Goal: Task Accomplishment & Management: Use online tool/utility

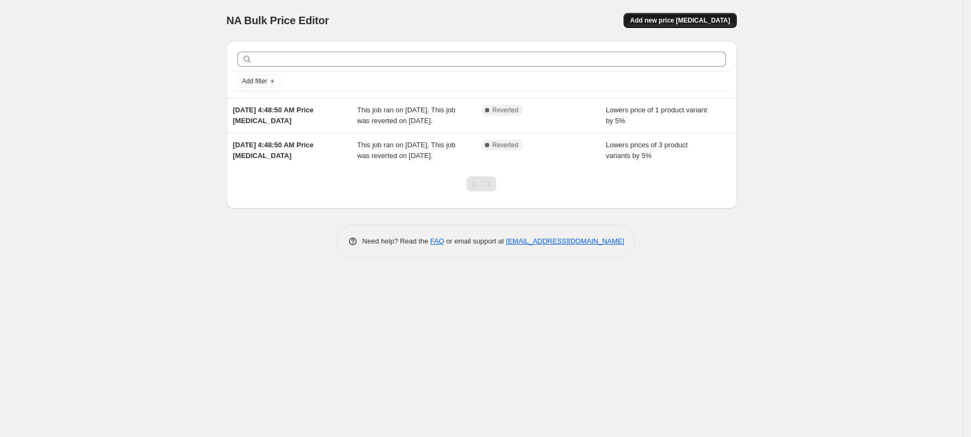
click at [720, 14] on button "Add new price change job" at bounding box center [680, 20] width 113 height 15
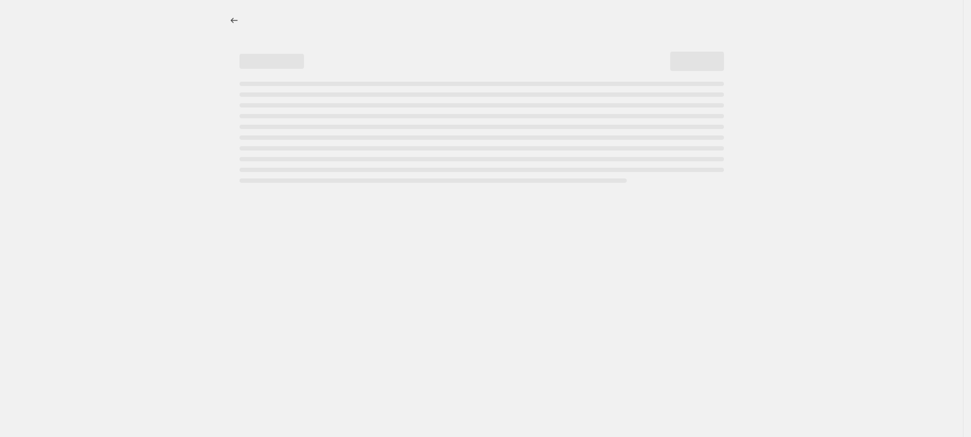
select select "percentage"
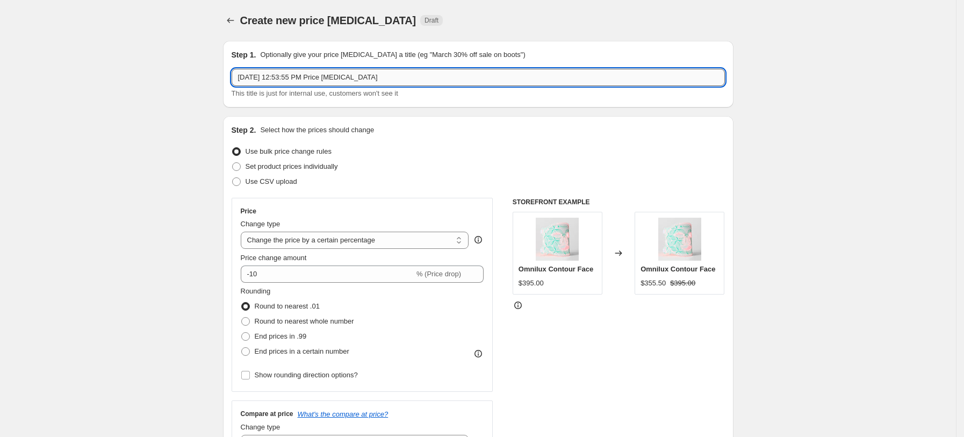
click at [334, 81] on input "Aug 21, 2025, 12:53:55 PM Price change job" at bounding box center [478, 77] width 493 height 17
type input "Bright Eyes Bundle - 8.21 Test"
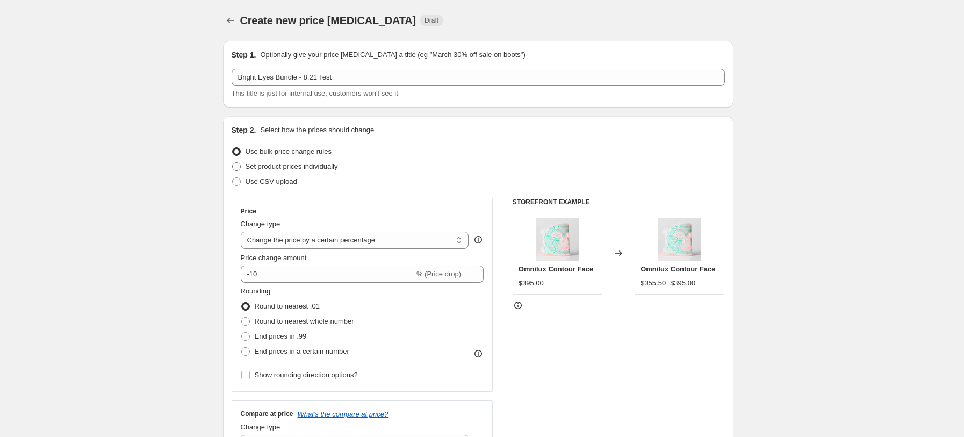
click at [301, 168] on span "Set product prices individually" at bounding box center [292, 166] width 92 height 8
click at [233, 163] on input "Set product prices individually" at bounding box center [232, 162] width 1 height 1
radio input "true"
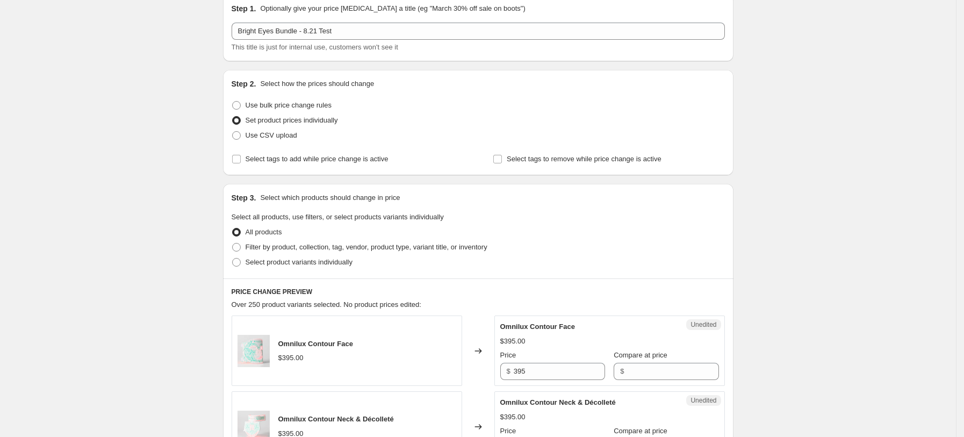
scroll to position [71, 0]
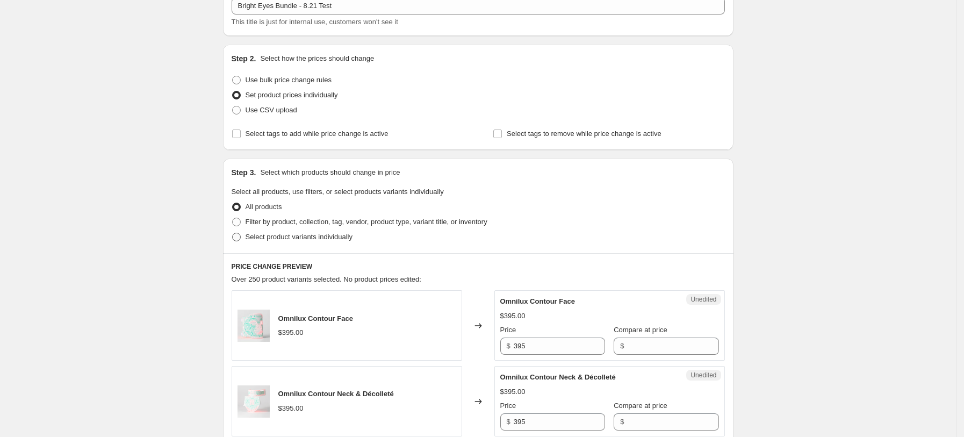
click at [285, 232] on span "Select product variants individually" at bounding box center [299, 237] width 107 height 11
click at [233, 233] on input "Select product variants individually" at bounding box center [232, 233] width 1 height 1
radio input "true"
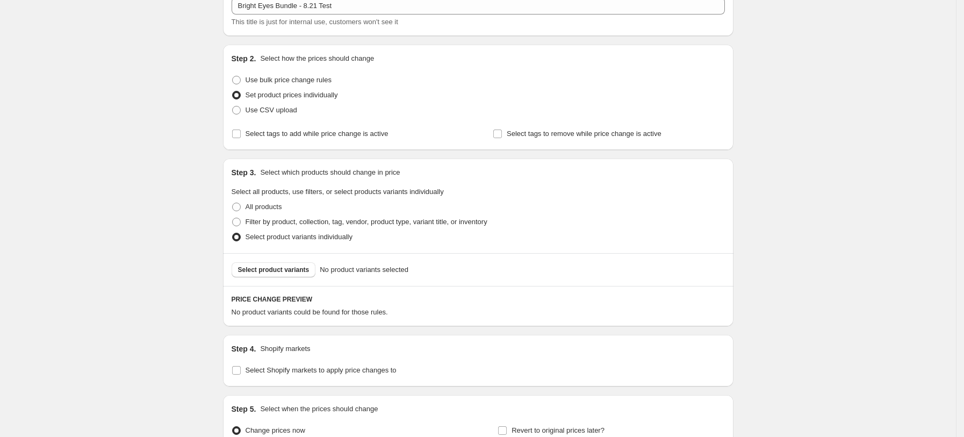
scroll to position [187, 0]
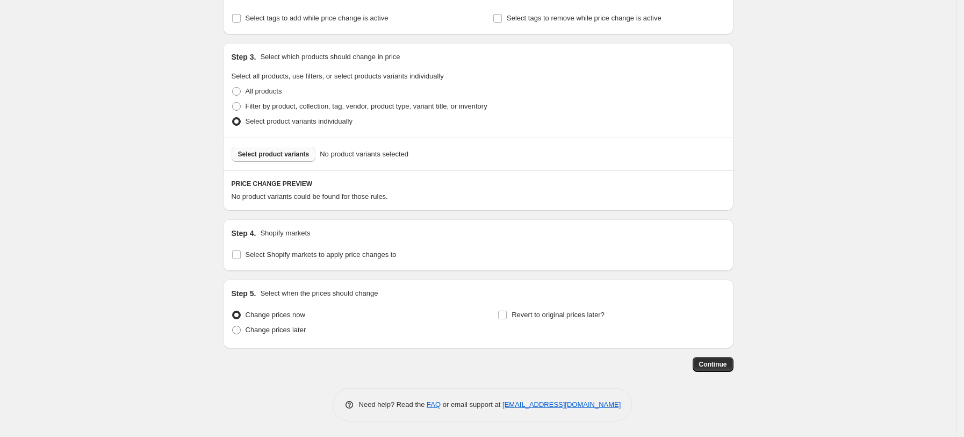
click at [273, 153] on span "Select product variants" at bounding box center [273, 154] width 71 height 9
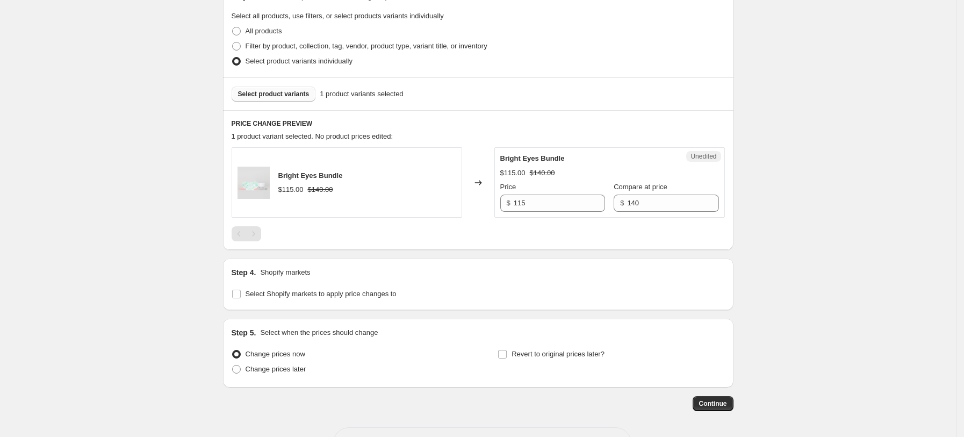
scroll to position [286, 0]
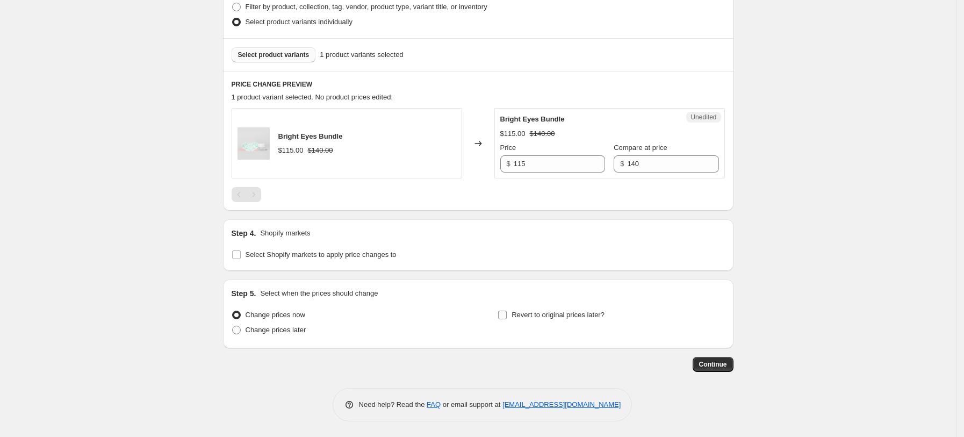
click at [551, 320] on span "Revert to original prices later?" at bounding box center [557, 314] width 93 height 11
click at [507, 319] on input "Revert to original prices later?" at bounding box center [502, 315] width 9 height 9
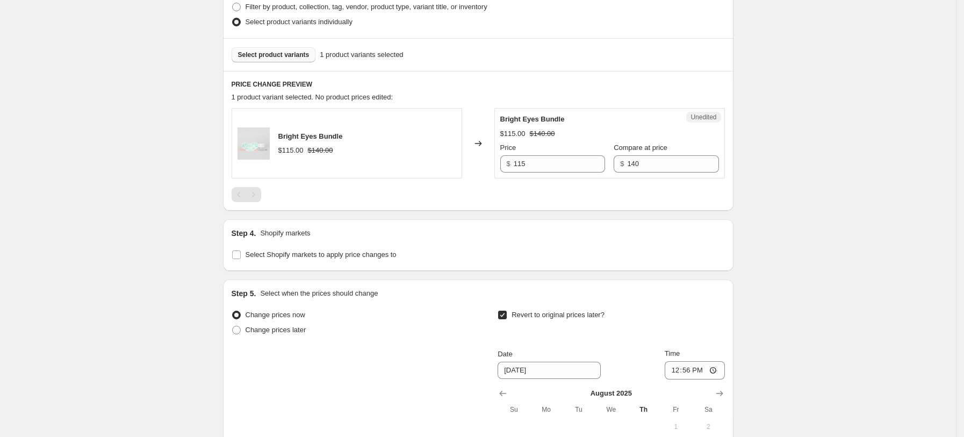
click at [521, 310] on span "Revert to original prices later?" at bounding box center [557, 314] width 93 height 11
click at [507, 311] on input "Revert to original prices later?" at bounding box center [502, 315] width 9 height 9
checkbox input "false"
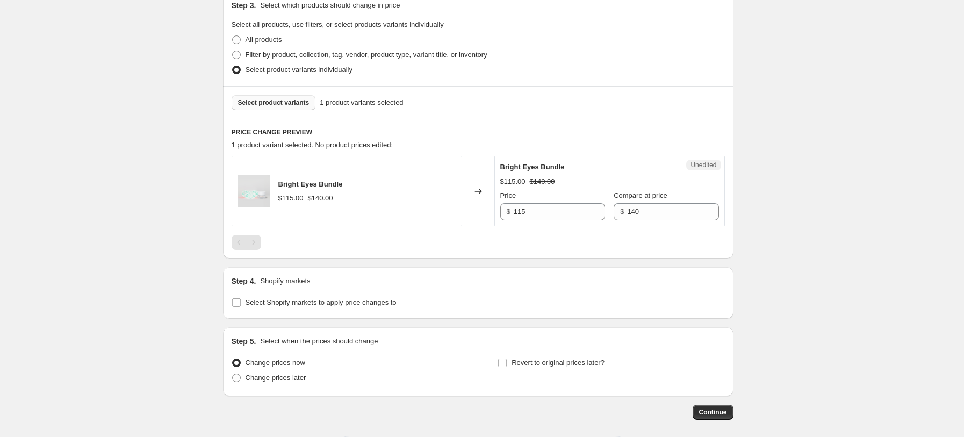
scroll to position [215, 0]
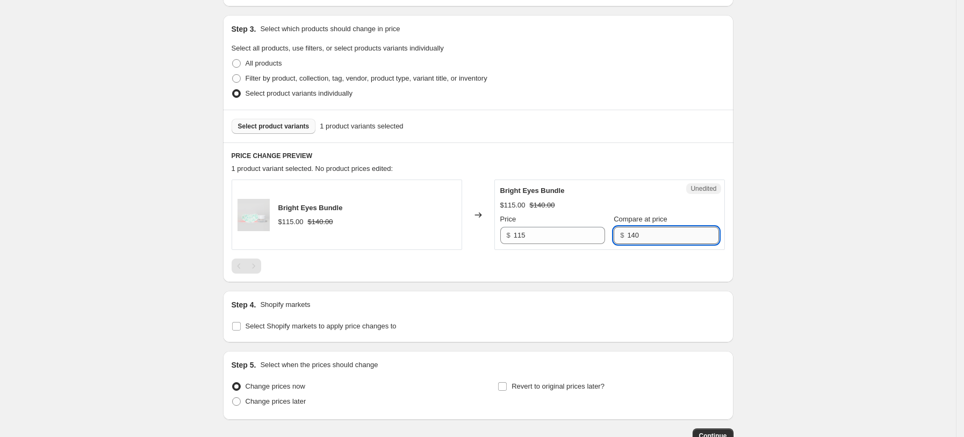
click at [667, 240] on input "140" at bounding box center [672, 235] width 91 height 17
click at [399, 271] on div at bounding box center [478, 265] width 493 height 15
click at [665, 239] on input "140" at bounding box center [672, 235] width 91 height 17
type input "140"
click at [667, 263] on div at bounding box center [478, 265] width 493 height 15
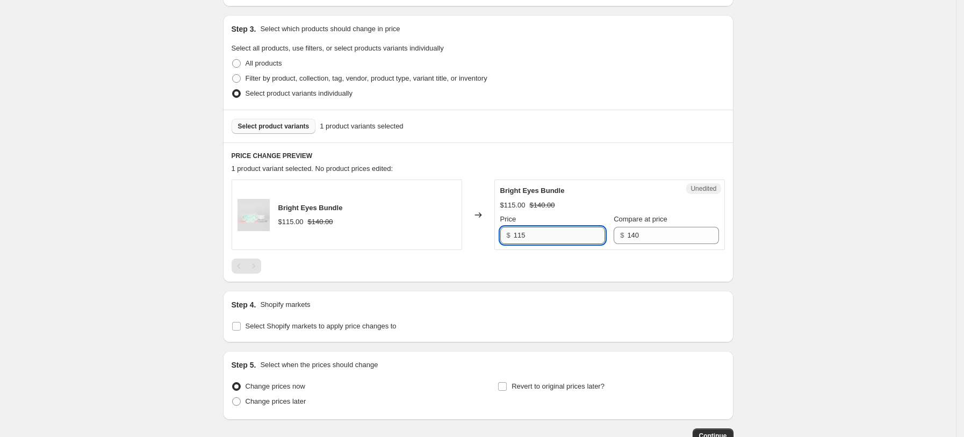
click at [535, 233] on input "115" at bounding box center [559, 235] width 91 height 17
click at [596, 192] on div "Bright Eyes Bundle" at bounding box center [588, 190] width 176 height 11
click at [571, 233] on input "116" at bounding box center [559, 235] width 91 height 17
type input "115"
click at [563, 216] on div "Price" at bounding box center [552, 219] width 105 height 11
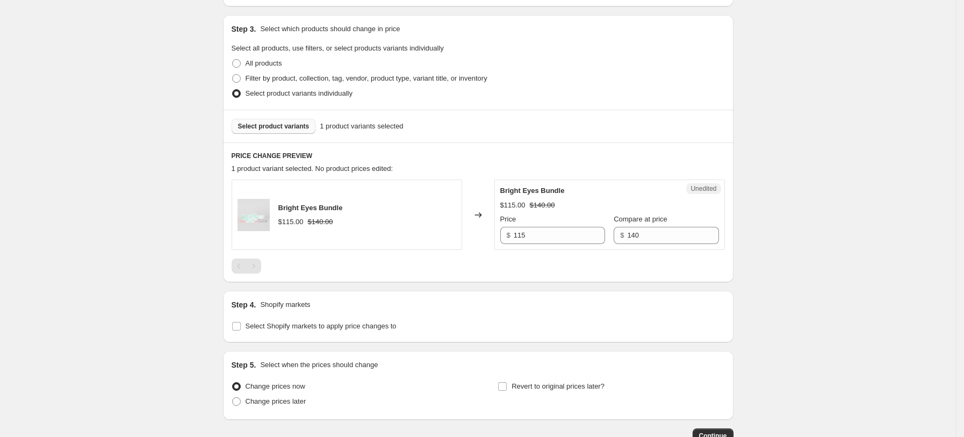
click at [413, 222] on div "Bright Eyes Bundle $115.00 $140.00" at bounding box center [347, 214] width 230 height 70
click at [567, 200] on div "$115.00 $140.00" at bounding box center [609, 205] width 219 height 11
click at [707, 181] on div "Unedited Bright Eyes Bundle $115.00 $140.00 Price $ 115 Compare at price $ 140" at bounding box center [609, 214] width 230 height 70
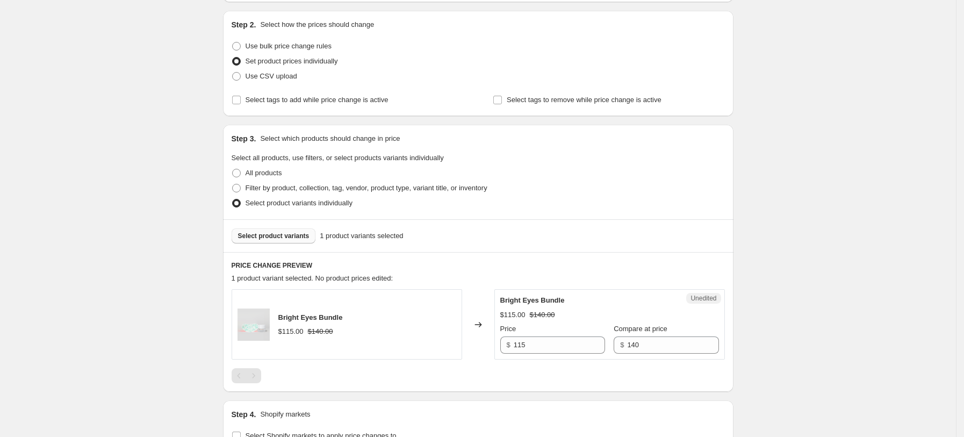
scroll to position [286, 0]
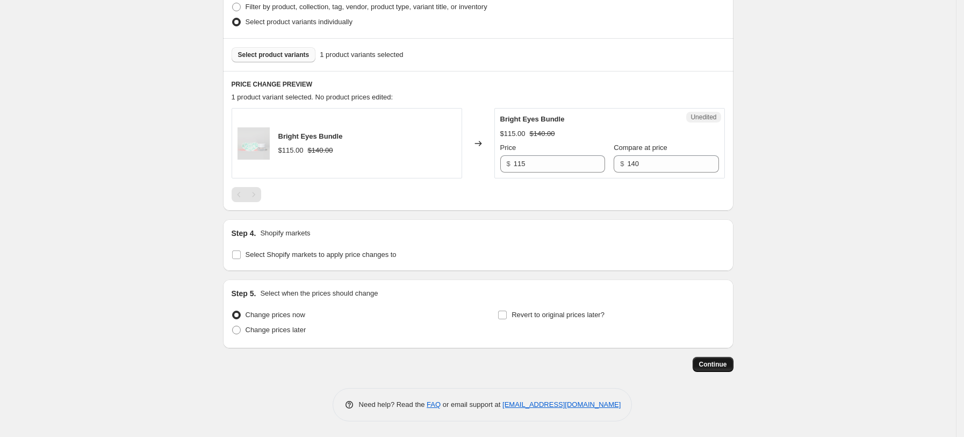
click at [725, 362] on span "Continue" at bounding box center [713, 364] width 28 height 9
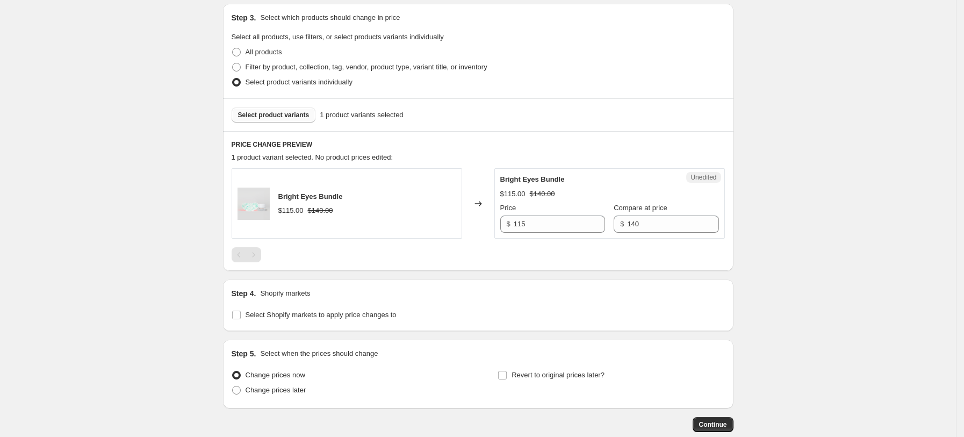
click at [357, 203] on div "Bright Eyes Bundle $115.00 $140.00" at bounding box center [347, 203] width 230 height 70
click at [487, 200] on div "Changed to" at bounding box center [478, 203] width 32 height 70
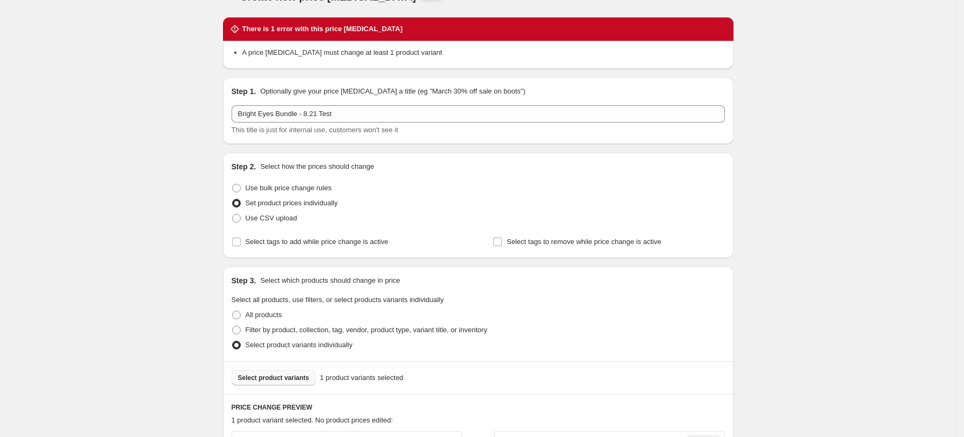
scroll to position [0, 0]
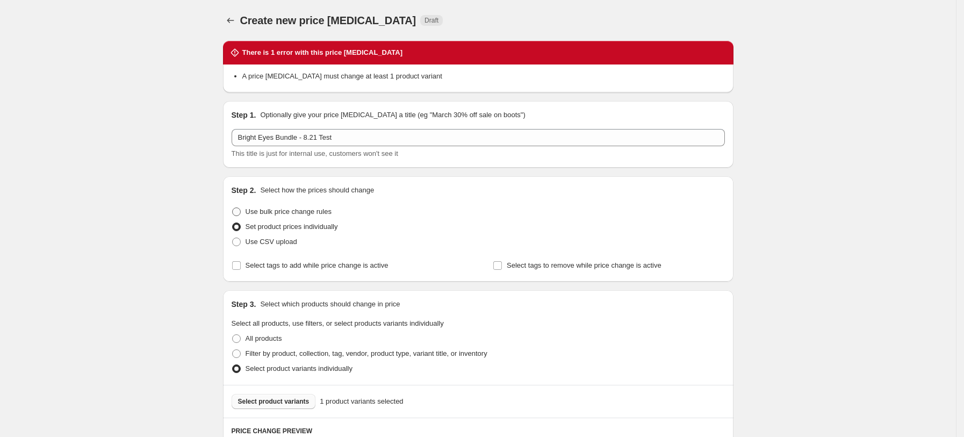
click at [316, 214] on span "Use bulk price change rules" at bounding box center [289, 211] width 86 height 8
click at [233, 208] on input "Use bulk price change rules" at bounding box center [232, 207] width 1 height 1
radio input "true"
select select "percentage"
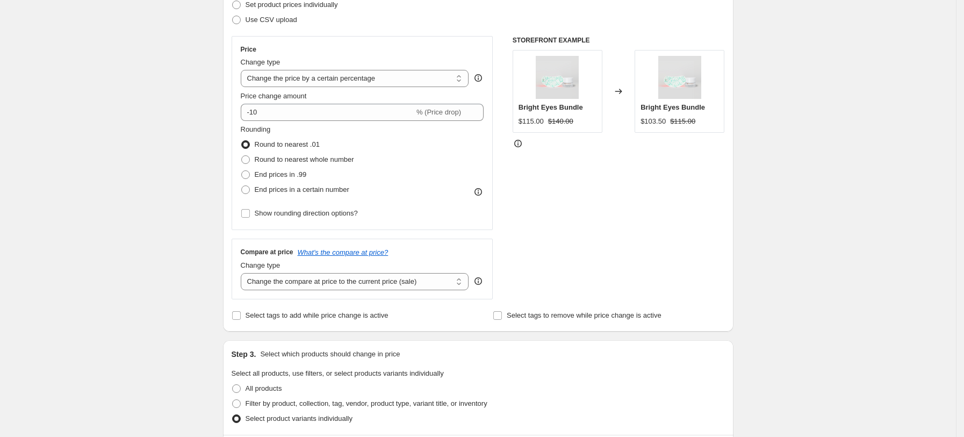
scroll to position [31, 0]
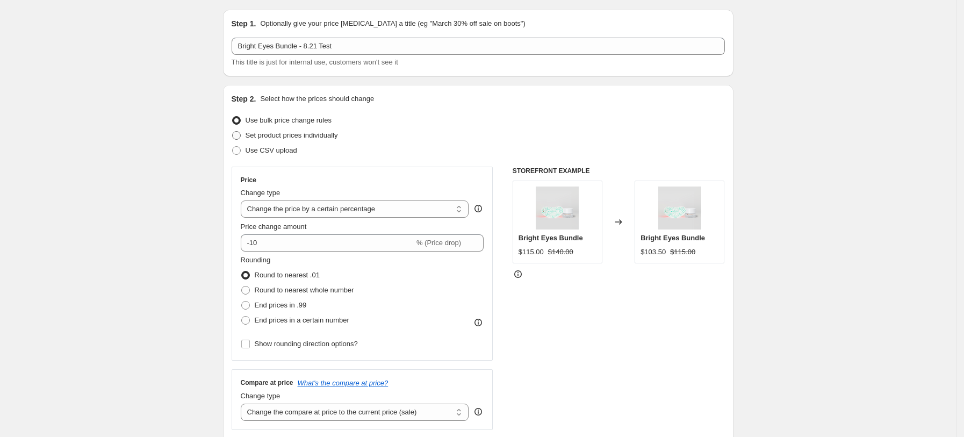
click at [280, 135] on span "Set product prices individually" at bounding box center [292, 135] width 92 height 8
click at [233, 132] on input "Set product prices individually" at bounding box center [232, 131] width 1 height 1
radio input "true"
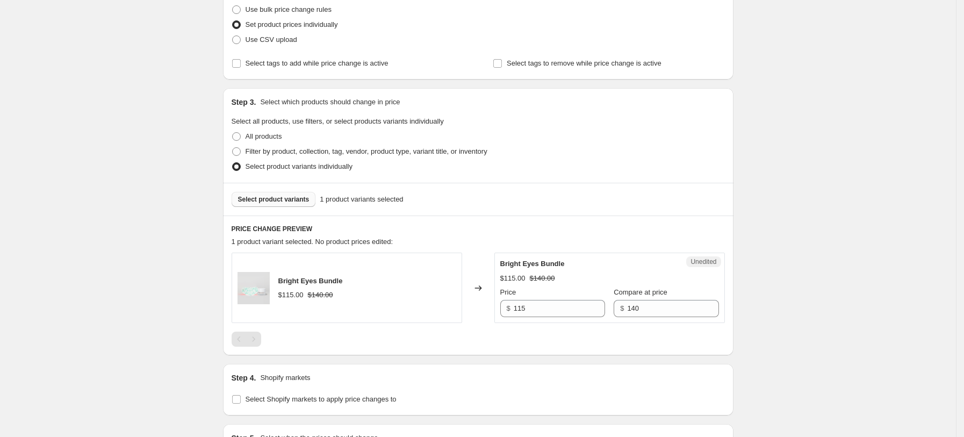
scroll to position [143, 0]
click at [595, 283] on div "Bright Eyes Bundle $115.00 $140.00 Price $ 115 Compare at price $ 140" at bounding box center [609, 286] width 219 height 59
